Goal: Information Seeking & Learning: Learn about a topic

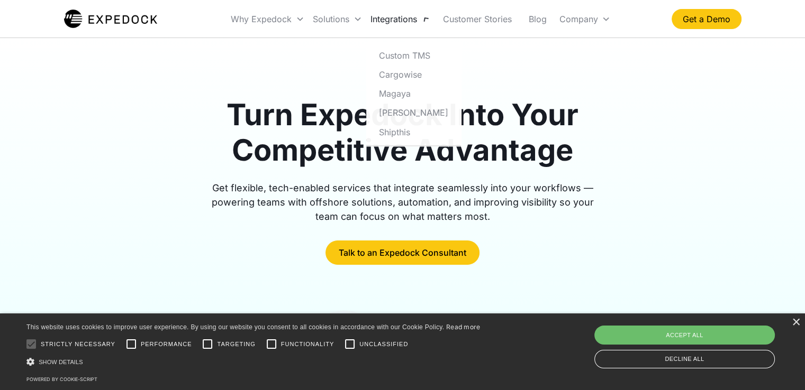
click at [415, 22] on div "Integrations" at bounding box center [393, 19] width 47 height 11
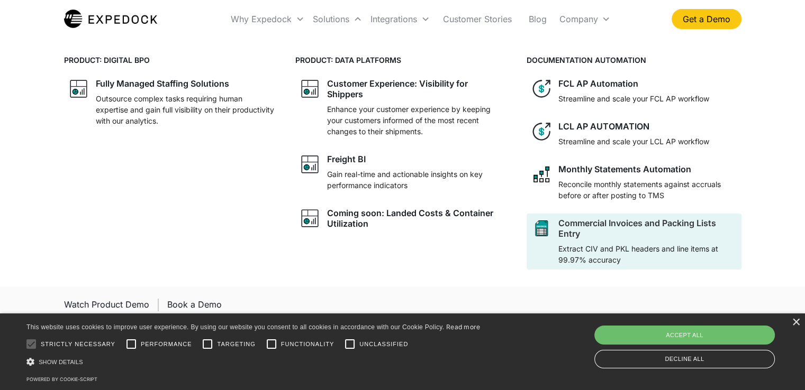
click at [607, 222] on div "Commercial Invoices and Packing Lists Entry" at bounding box center [647, 228] width 178 height 21
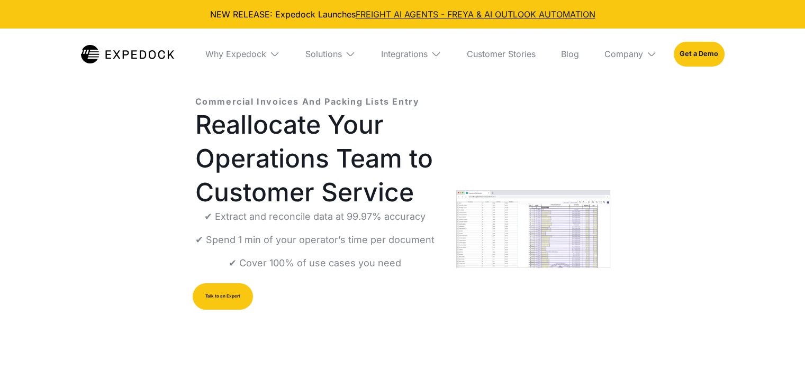
select select
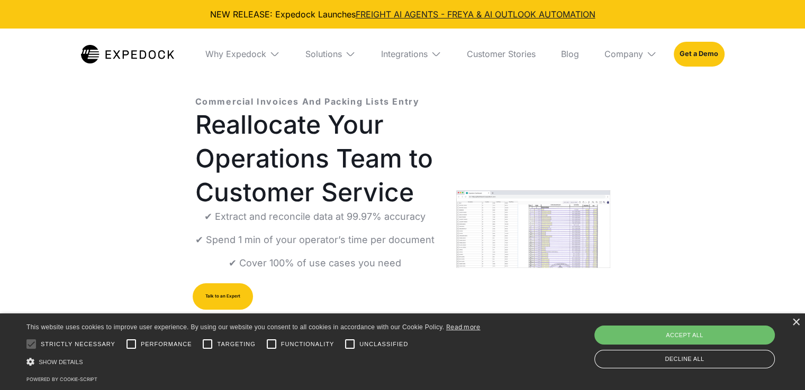
click at [342, 53] on div "Solutions" at bounding box center [330, 54] width 67 height 51
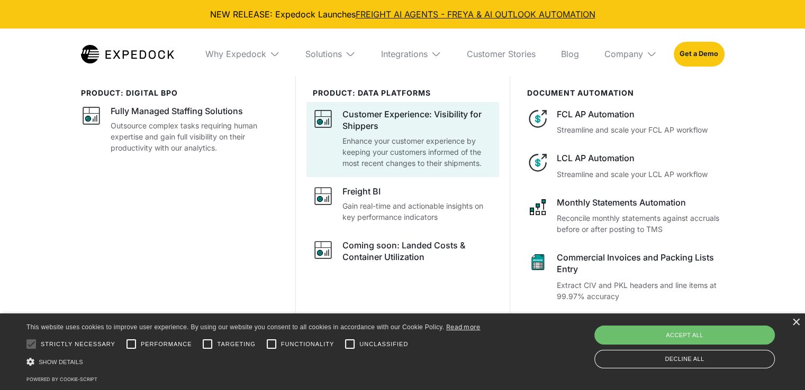
scroll to position [159, 0]
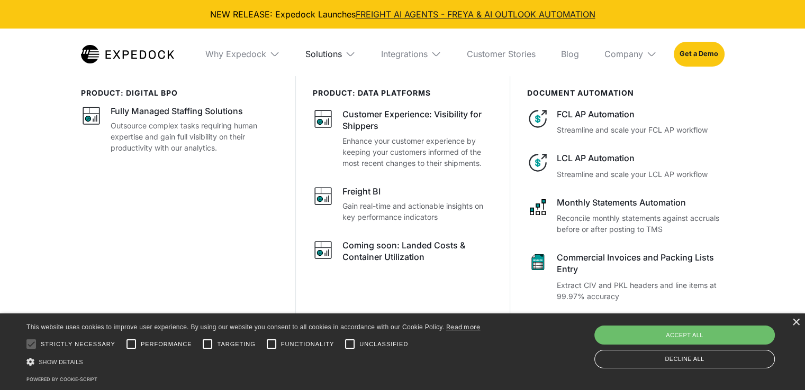
click at [339, 58] on div "Solutions" at bounding box center [323, 54] width 37 height 11
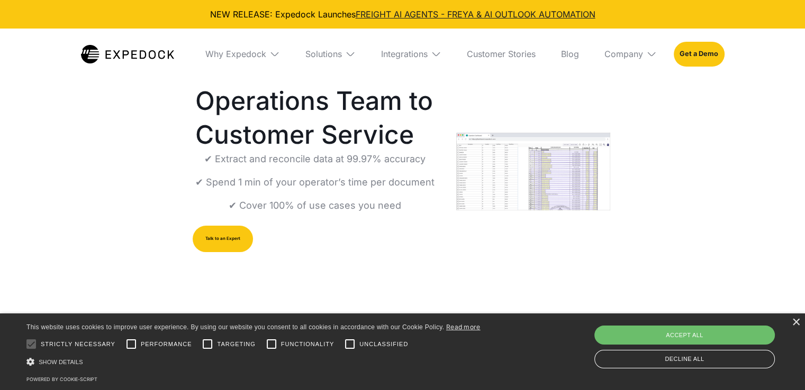
scroll to position [0, 0]
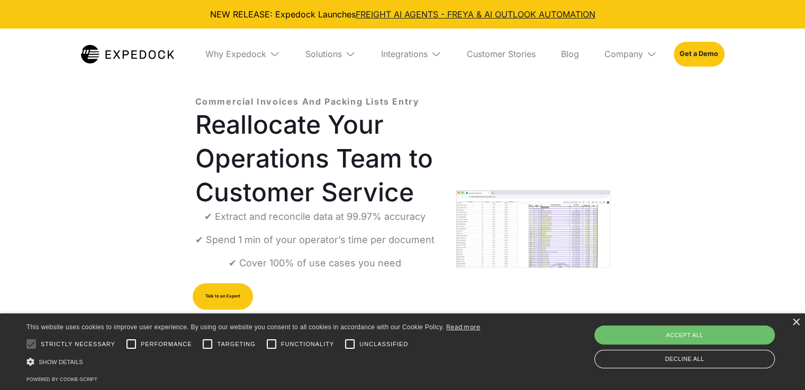
click at [351, 55] on img at bounding box center [350, 54] width 11 height 11
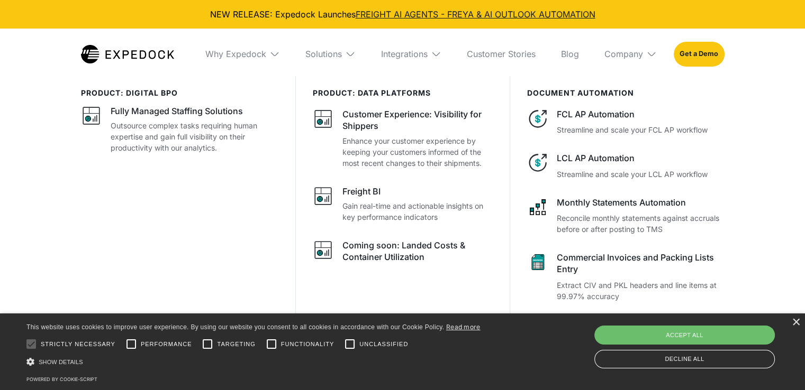
click at [437, 61] on div "Integrations" at bounding box center [410, 54] width 77 height 51
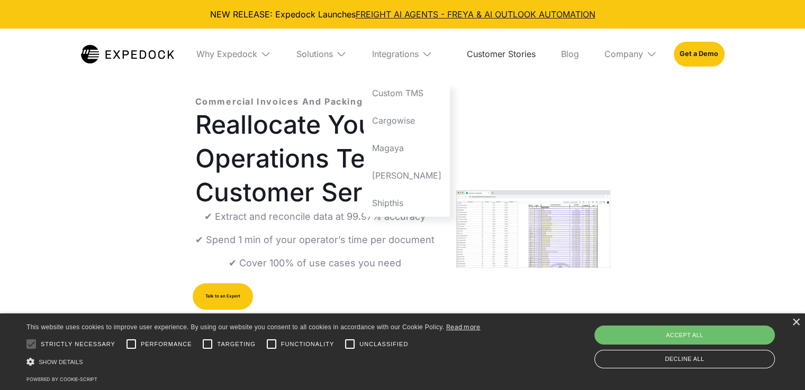
click at [526, 54] on link "Customer Stories" at bounding box center [501, 54] width 86 height 51
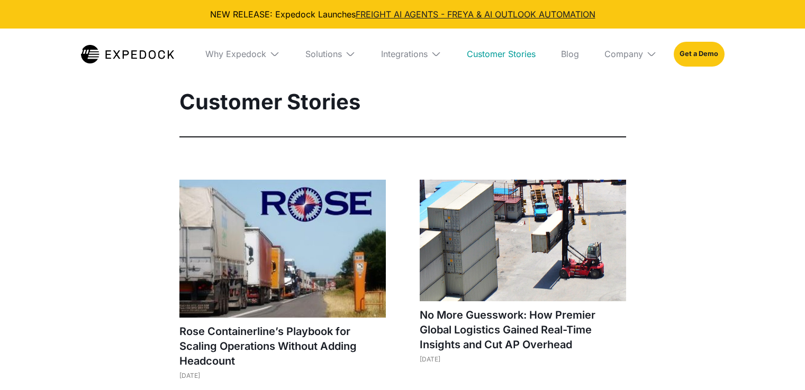
select select
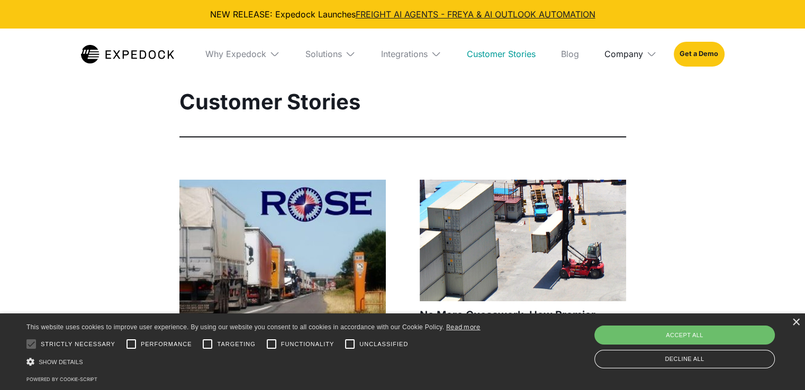
click at [637, 52] on div "Company" at bounding box center [623, 54] width 39 height 11
click at [352, 56] on img at bounding box center [350, 54] width 11 height 11
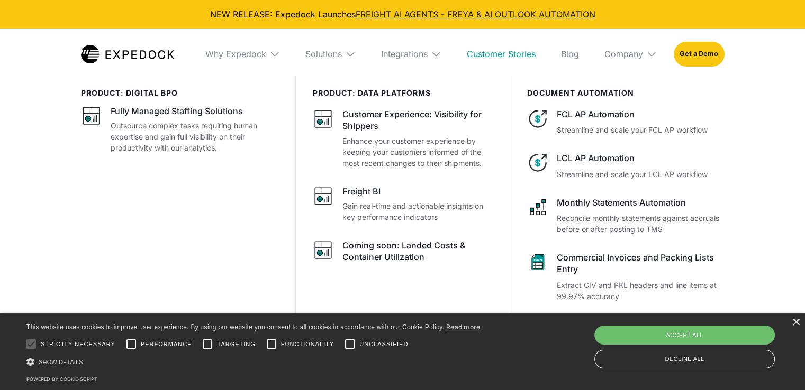
click at [275, 56] on img at bounding box center [274, 54] width 11 height 11
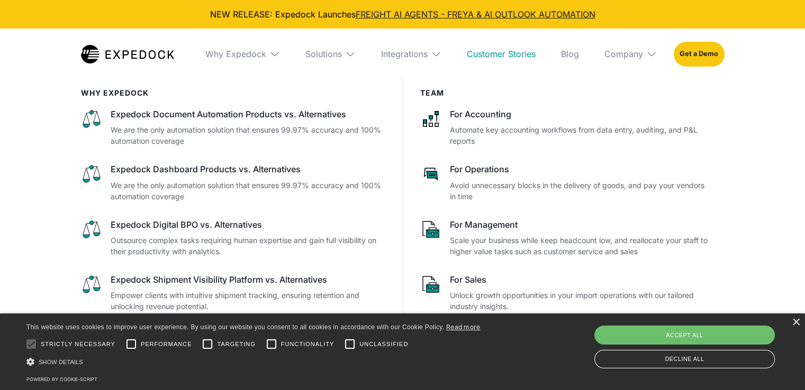
scroll to position [106, 0]
click at [244, 53] on div "Why Expedock" at bounding box center [235, 54] width 61 height 11
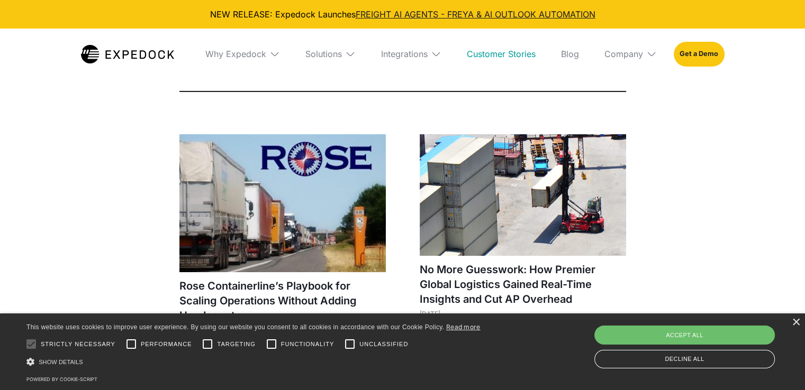
scroll to position [0, 0]
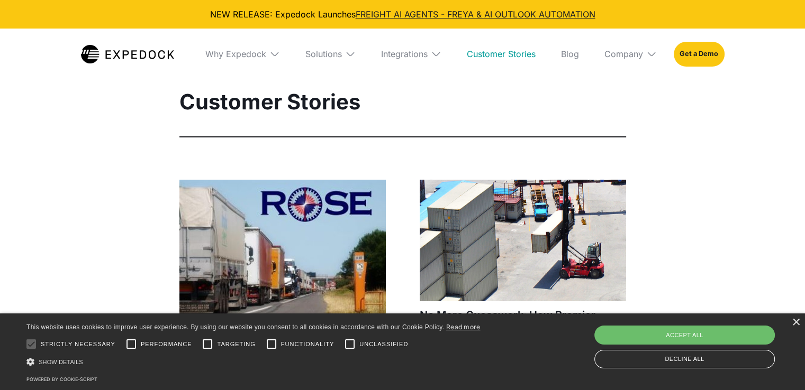
click at [647, 57] on img at bounding box center [651, 54] width 11 height 11
click at [425, 60] on div "Integrations" at bounding box center [410, 54] width 77 height 51
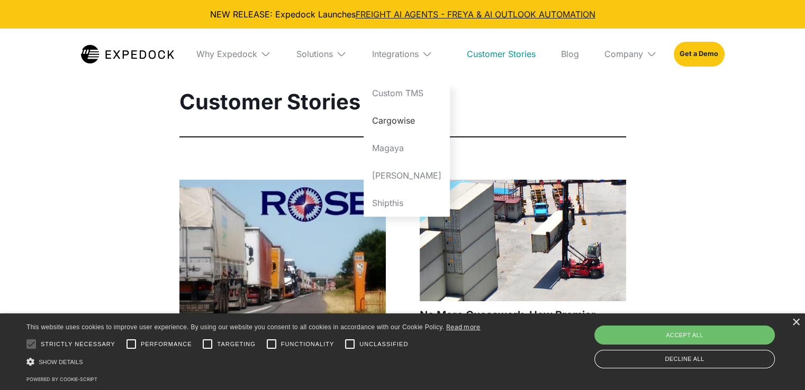
click at [410, 121] on link "Cargowise" at bounding box center [407, 121] width 86 height 28
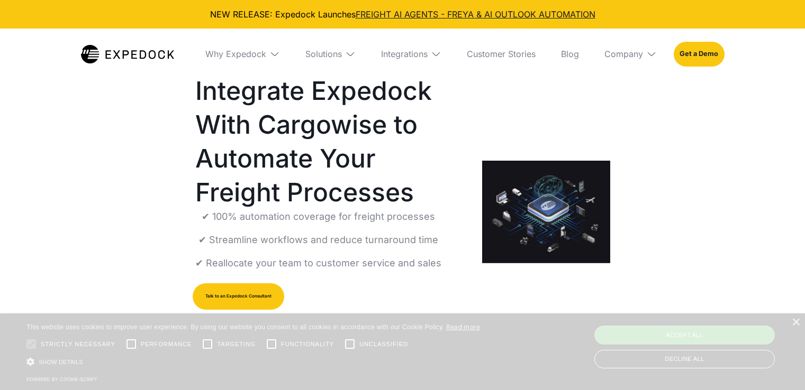
select select
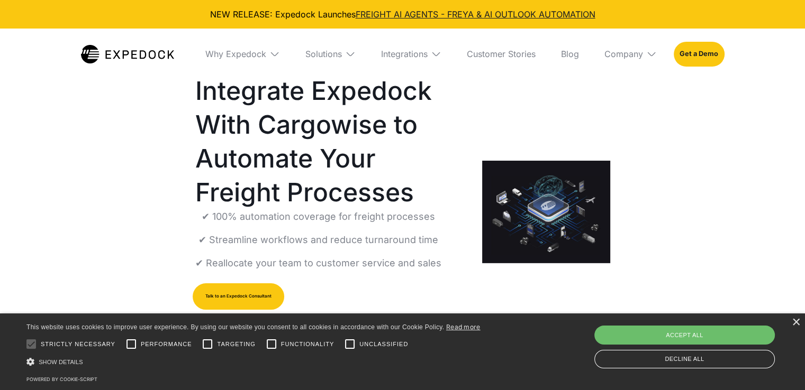
click at [432, 56] on img at bounding box center [436, 54] width 11 height 11
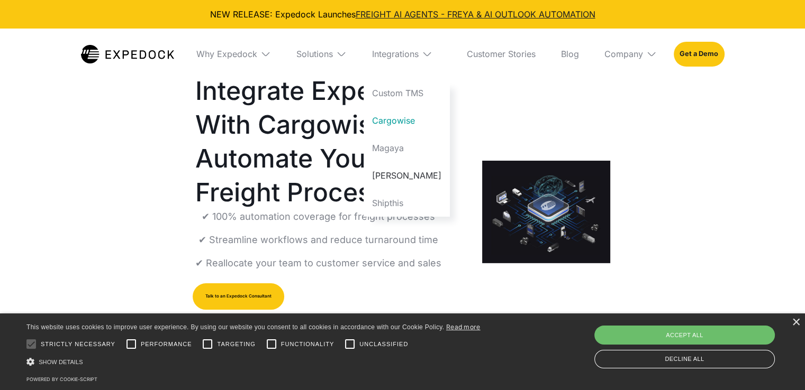
click at [409, 176] on link "[PERSON_NAME]" at bounding box center [407, 176] width 86 height 28
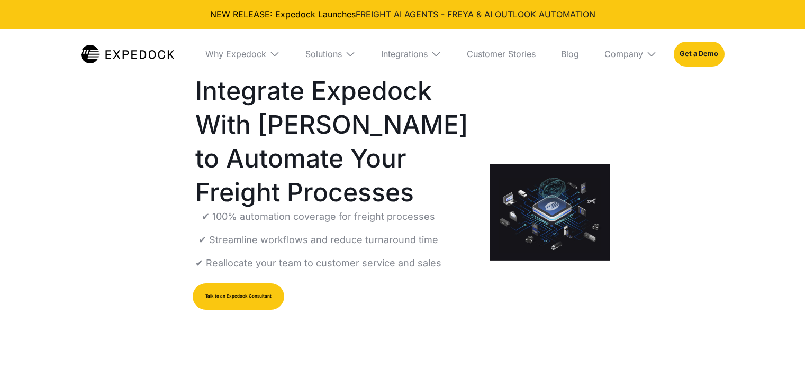
select select
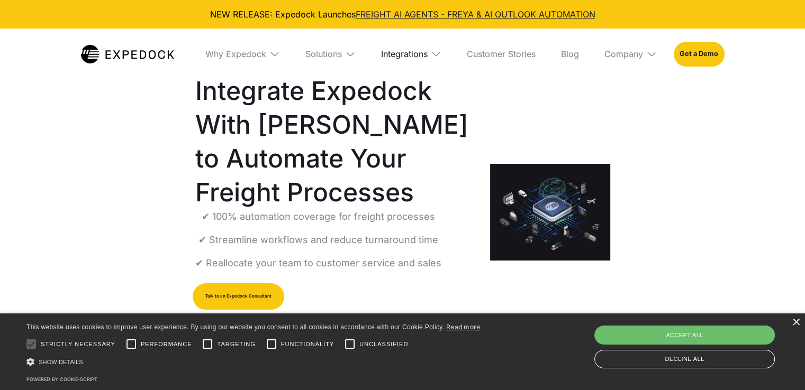
click at [415, 57] on div "Integrations" at bounding box center [404, 54] width 47 height 11
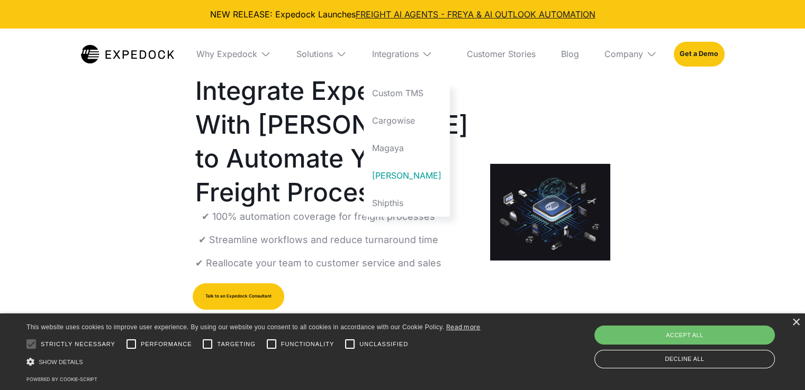
click at [343, 54] on div "Solutions" at bounding box center [321, 54] width 67 height 51
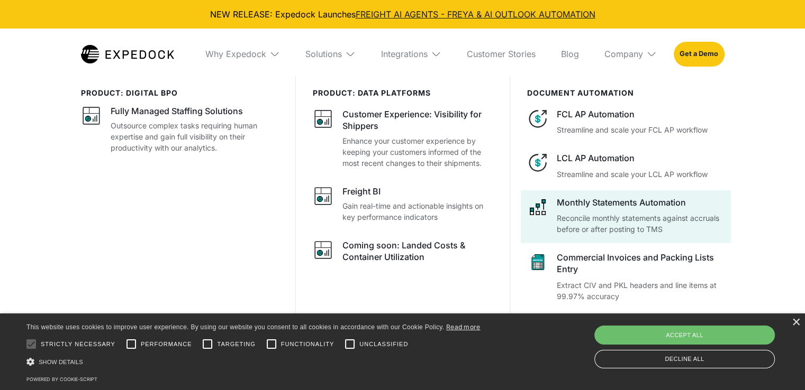
scroll to position [159, 0]
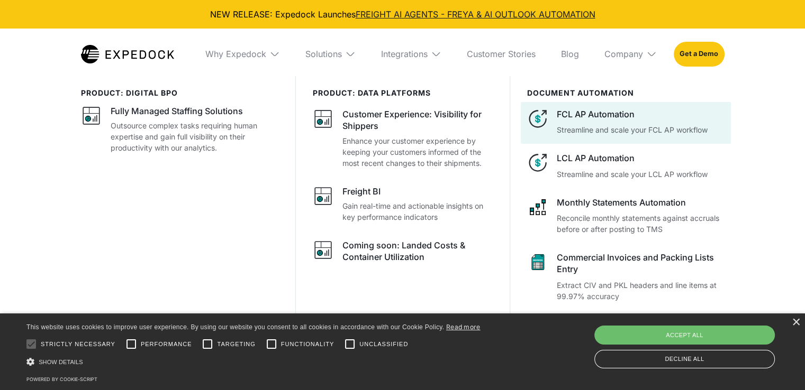
click at [618, 115] on div "FCL AP Automation" at bounding box center [640, 114] width 167 height 12
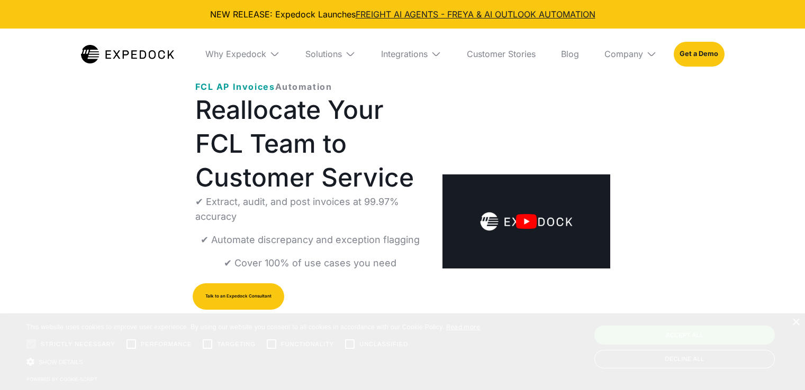
select select
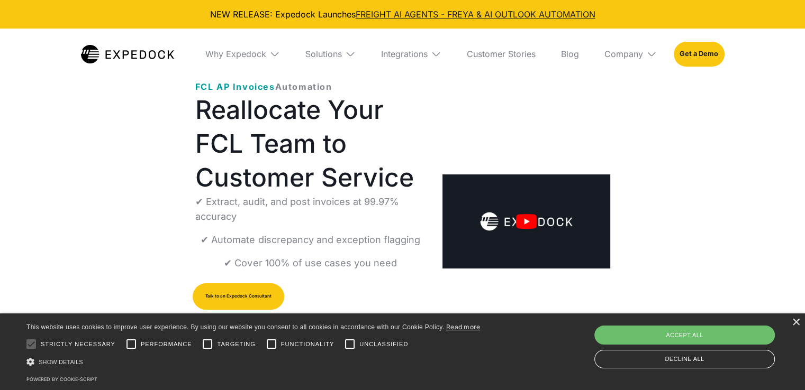
click at [357, 54] on div "Solutions" at bounding box center [330, 54] width 67 height 51
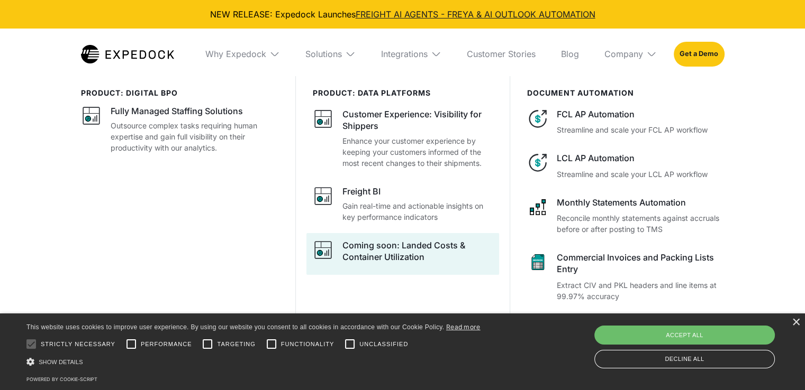
click at [407, 248] on div "Coming soon: Landed Costs & Container Utilization" at bounding box center [417, 252] width 150 height 24
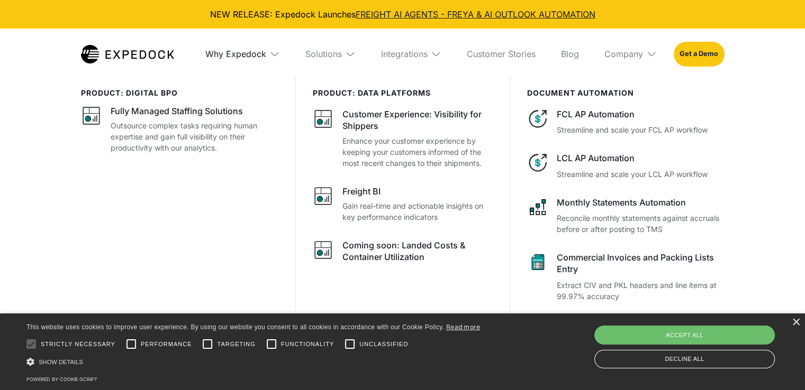
click at [255, 56] on div "Why Expedock" at bounding box center [235, 54] width 61 height 11
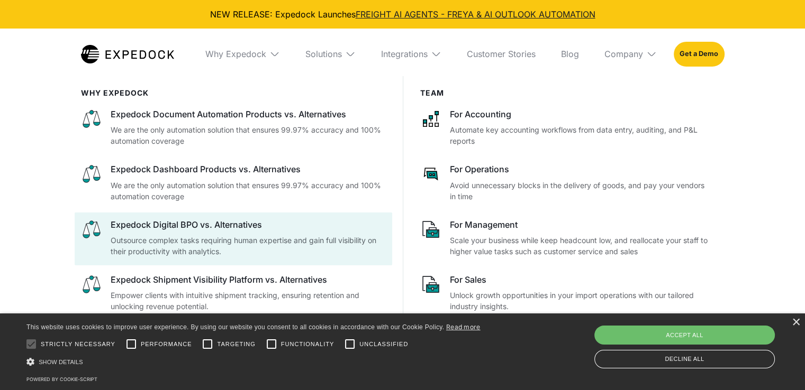
scroll to position [159, 0]
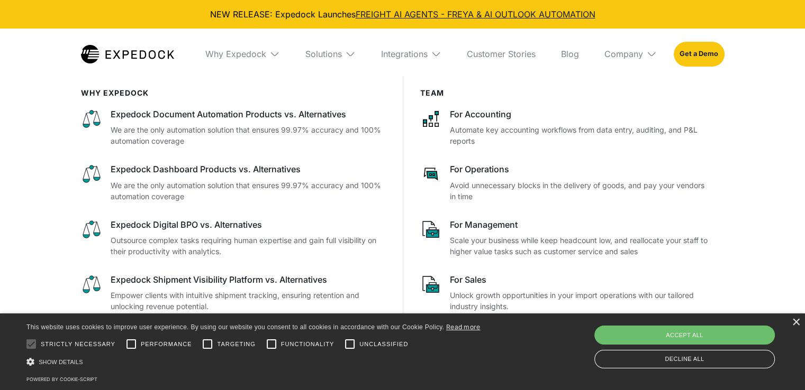
click at [351, 53] on img at bounding box center [350, 54] width 11 height 11
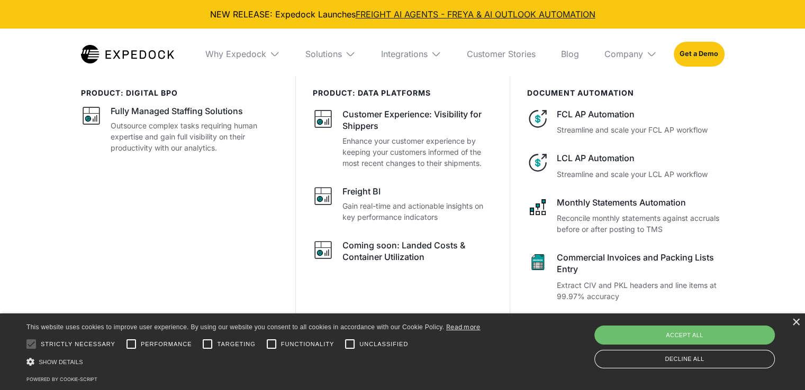
click at [648, 50] on img at bounding box center [651, 54] width 11 height 11
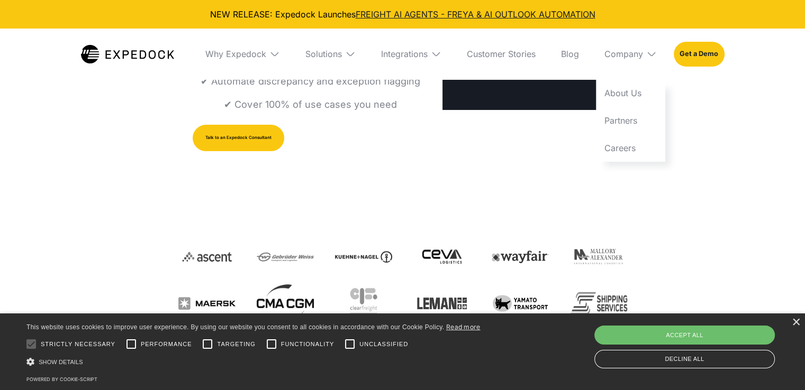
click at [428, 60] on div "Integrations" at bounding box center [410, 54] width 77 height 51
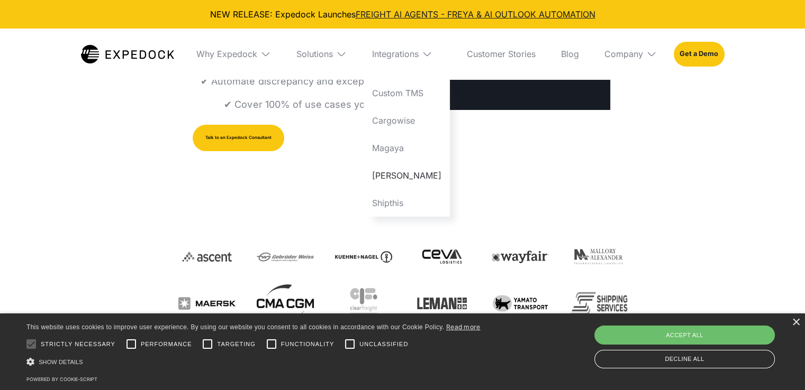
click at [389, 178] on link "[PERSON_NAME]" at bounding box center [407, 176] width 86 height 28
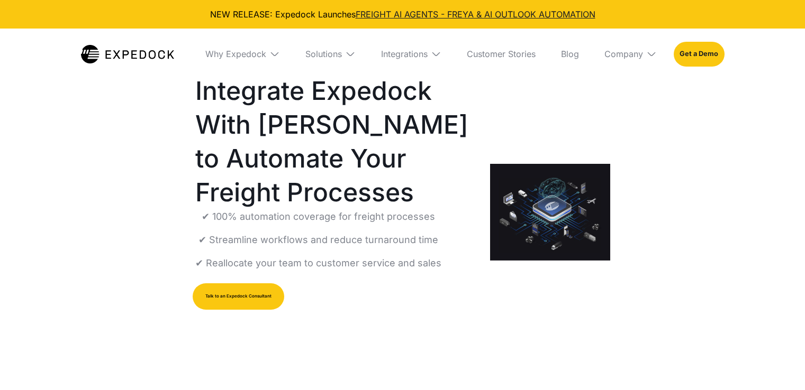
select select
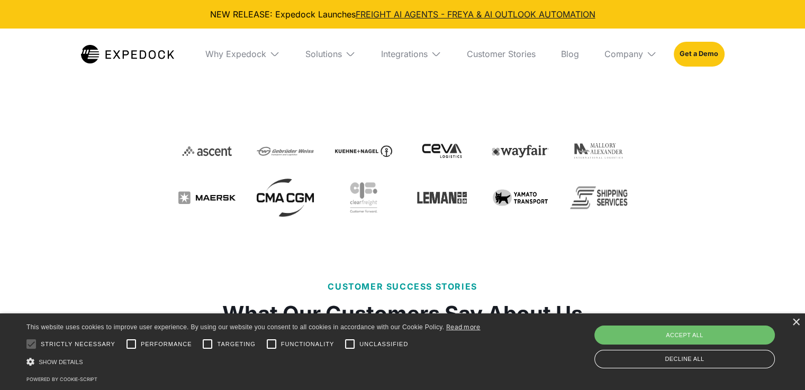
scroll to position [212, 0]
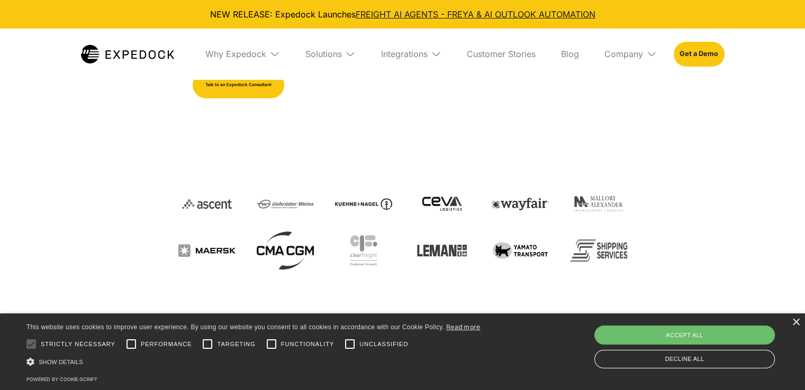
click at [433, 57] on img at bounding box center [436, 54] width 11 height 11
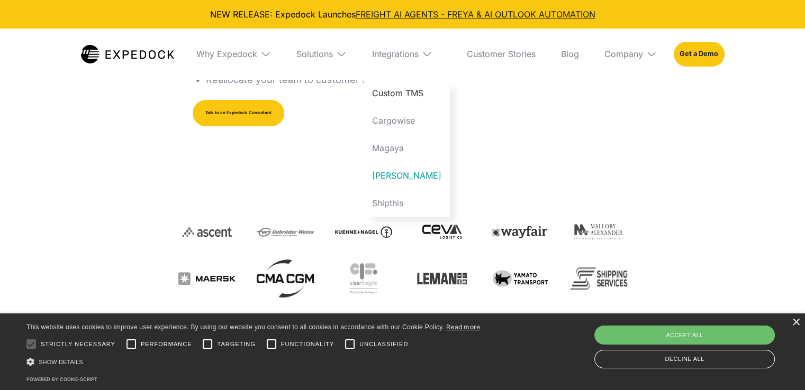
scroll to position [159, 0]
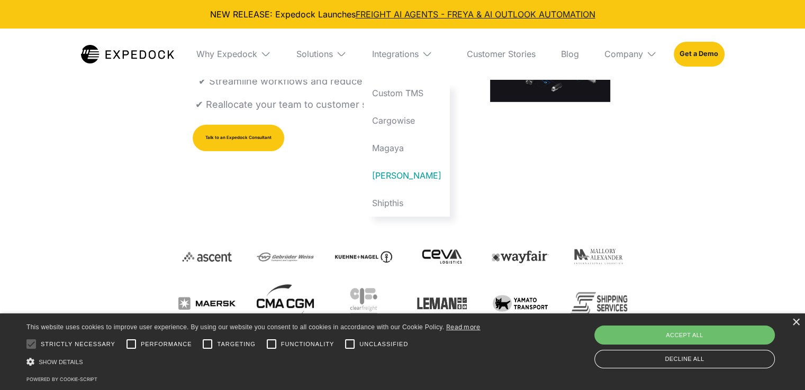
click at [262, 223] on div "Expedock For Descartes Integrate Expedock With [PERSON_NAME] to Automate Your F…" at bounding box center [402, 144] width 449 height 390
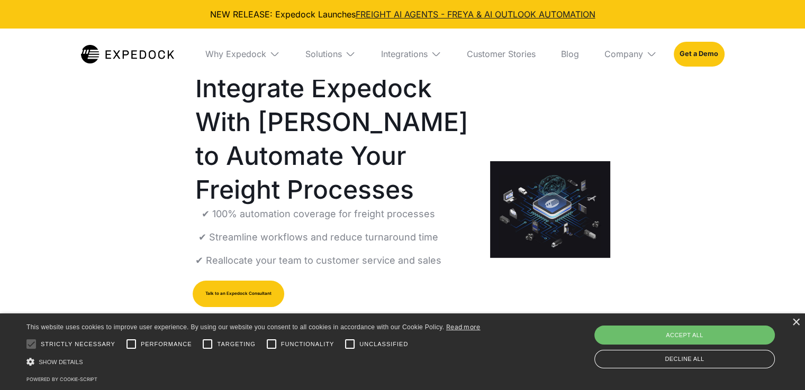
scroll to position [0, 0]
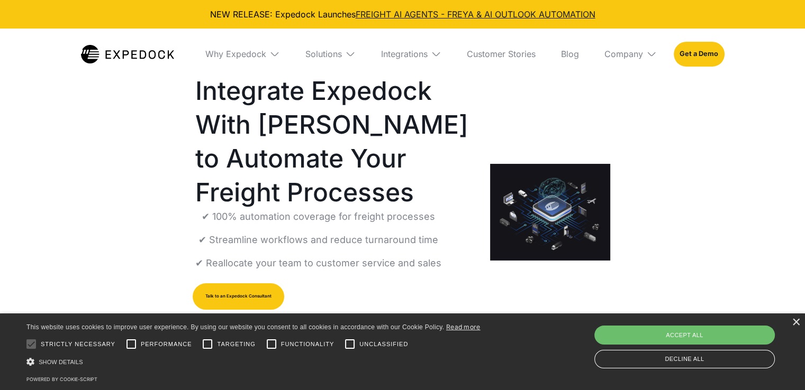
click at [341, 60] on div "Solutions" at bounding box center [330, 54] width 67 height 51
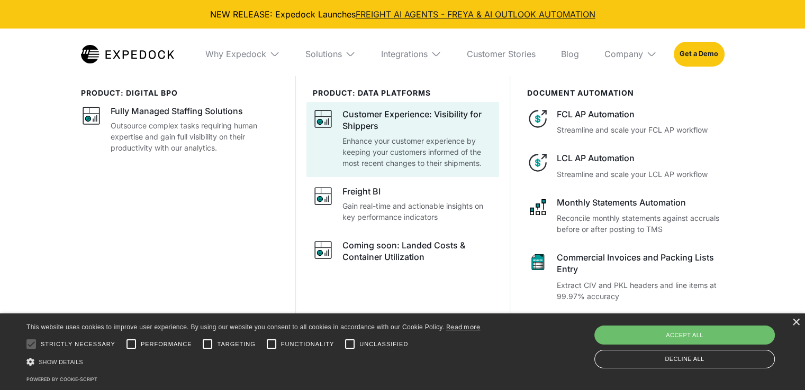
scroll to position [159, 0]
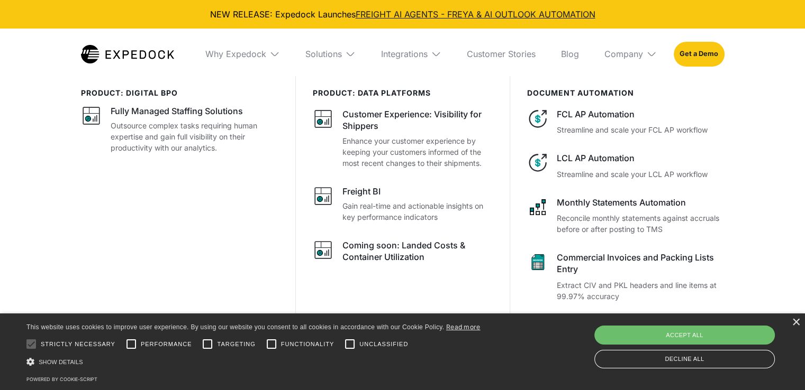
click at [428, 57] on div "Integrations" at bounding box center [410, 54] width 77 height 51
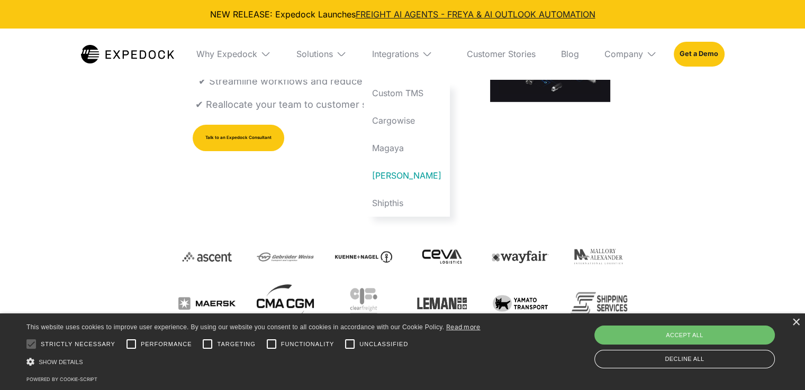
click at [347, 54] on img at bounding box center [341, 54] width 11 height 11
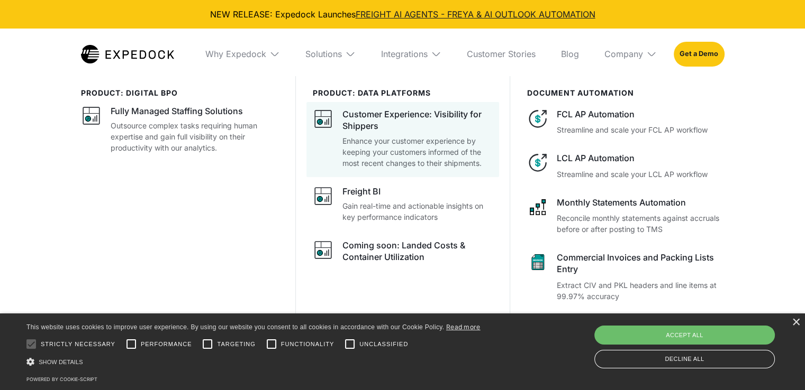
scroll to position [317, 0]
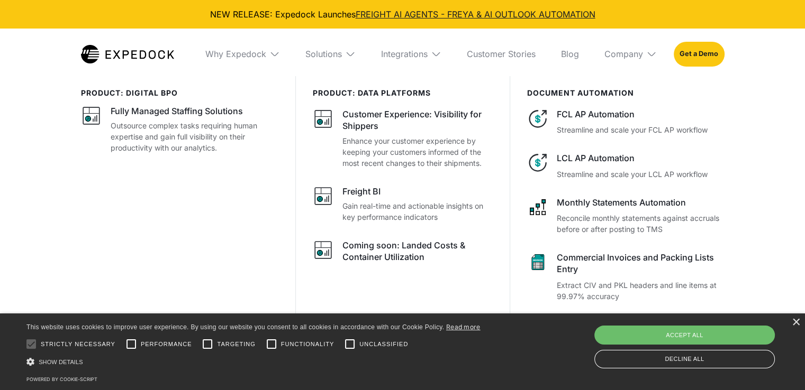
click at [347, 51] on img at bounding box center [350, 54] width 11 height 11
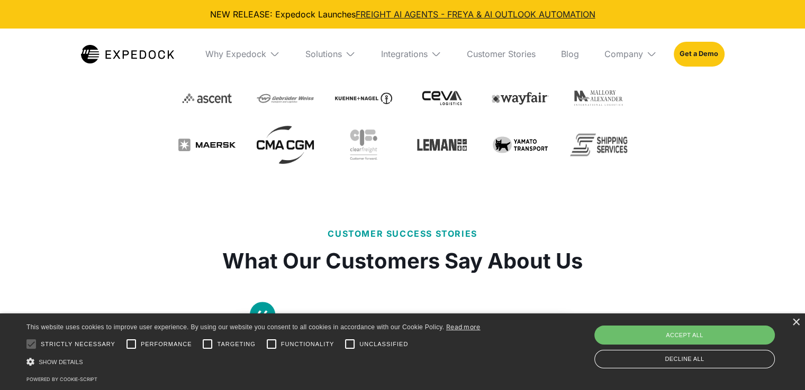
click at [432, 49] on img at bounding box center [436, 54] width 11 height 11
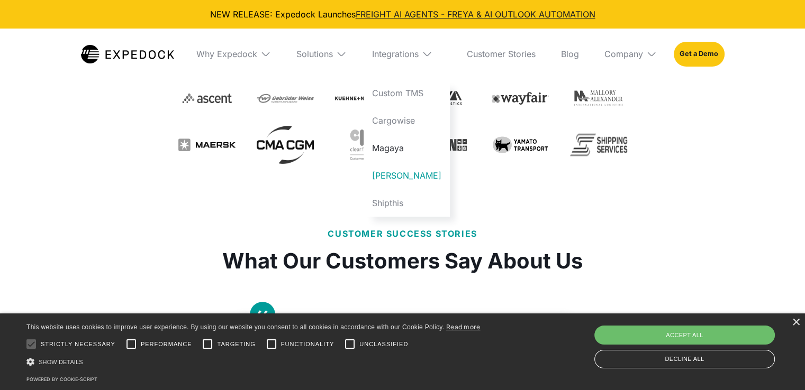
click at [396, 150] on link "Magaya" at bounding box center [407, 148] width 86 height 28
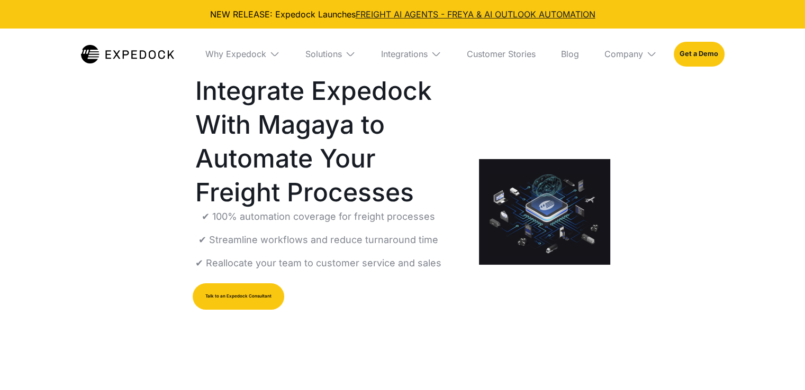
select select
